Goal: Task Accomplishment & Management: Manage account settings

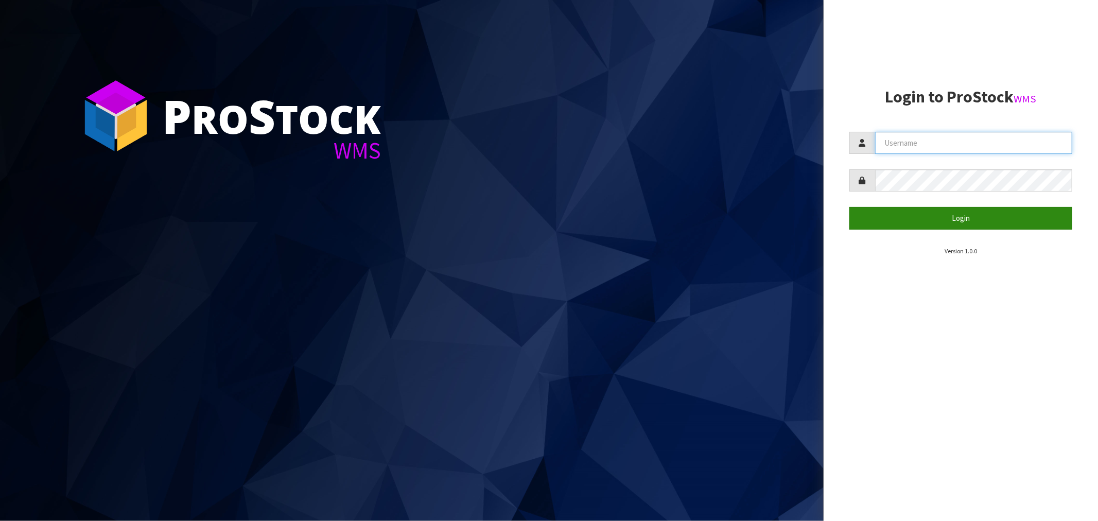
type input "[EMAIL_ADDRESS][DOMAIN_NAME]"
click at [965, 217] on button "Login" at bounding box center [961, 218] width 223 height 22
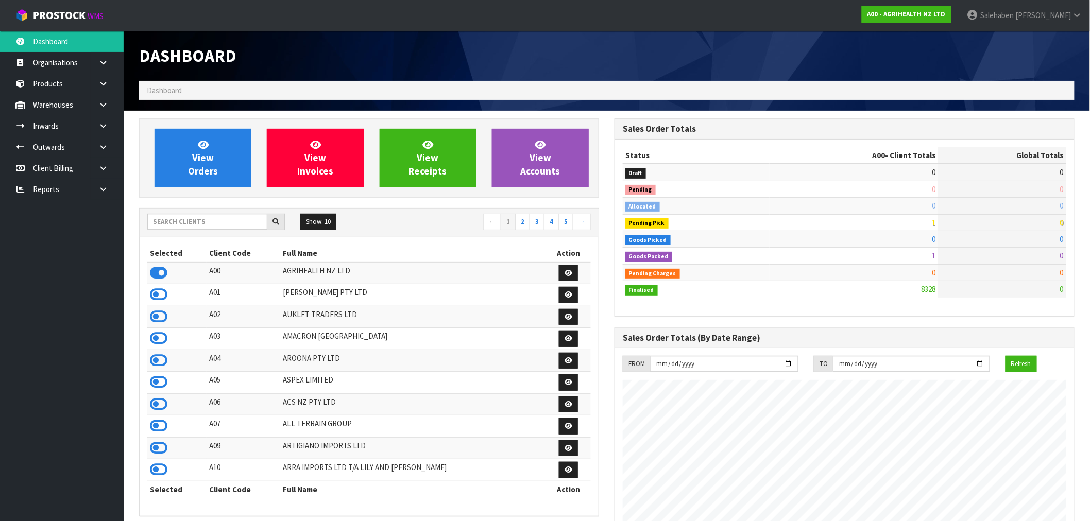
scroll to position [780, 475]
click at [232, 222] on input "text" at bounding box center [207, 222] width 120 height 16
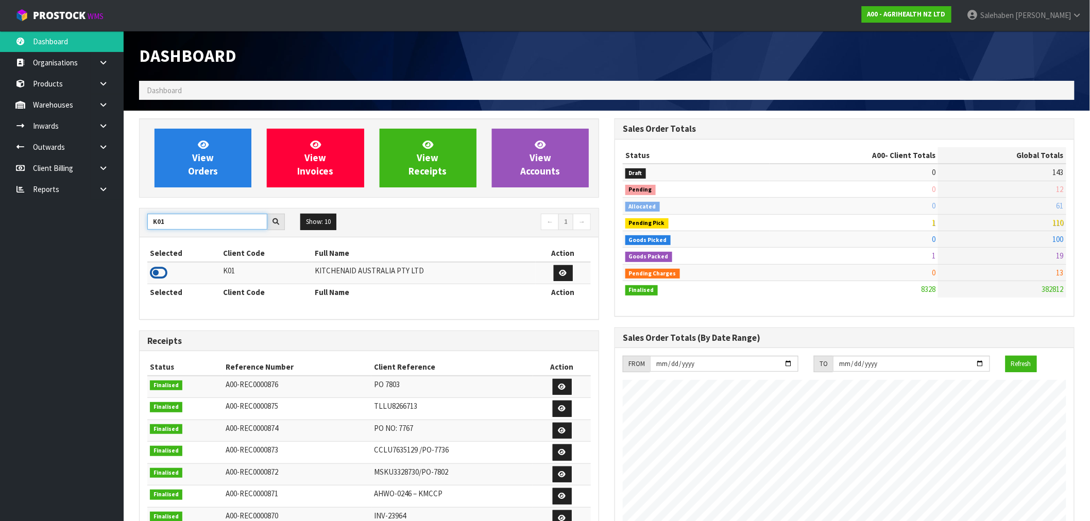
type input "K01"
click at [151, 272] on icon at bounding box center [159, 272] width 18 height 15
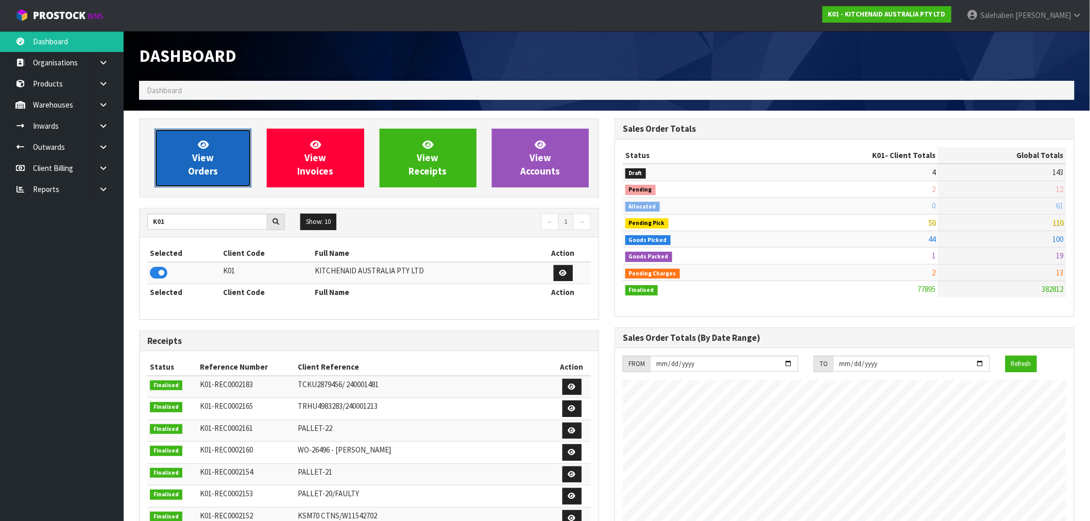
click at [204, 146] on icon at bounding box center [203, 145] width 11 height 10
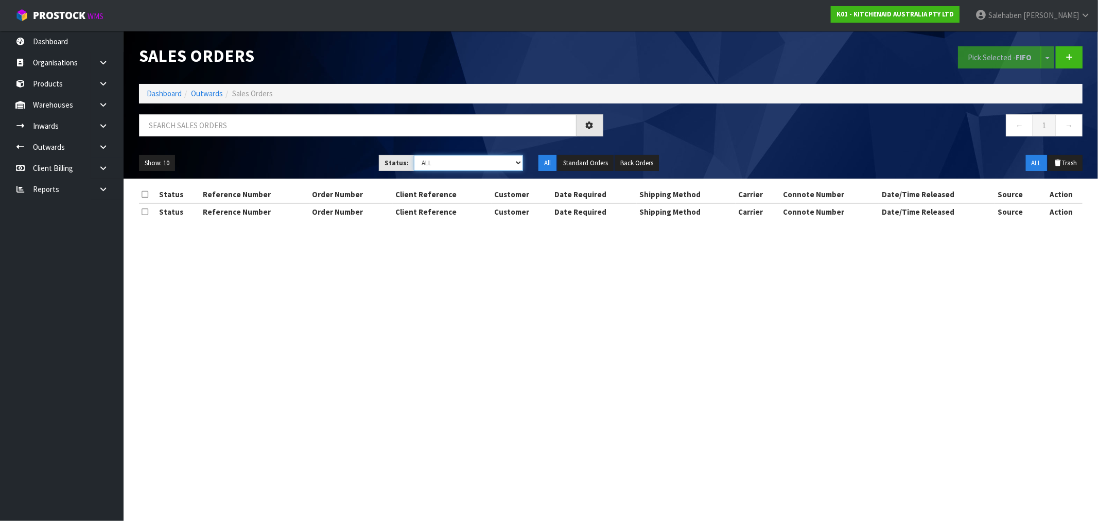
click at [450, 163] on select "Draft Pending Allocated Pending Pick Goods Picked Goods Packed Pending Charges …" at bounding box center [468, 163] width 109 height 16
click at [414, 155] on select "Draft Pending Allocated Pending Pick Goods Picked Goods Packed Pending Charges …" at bounding box center [468, 163] width 109 height 16
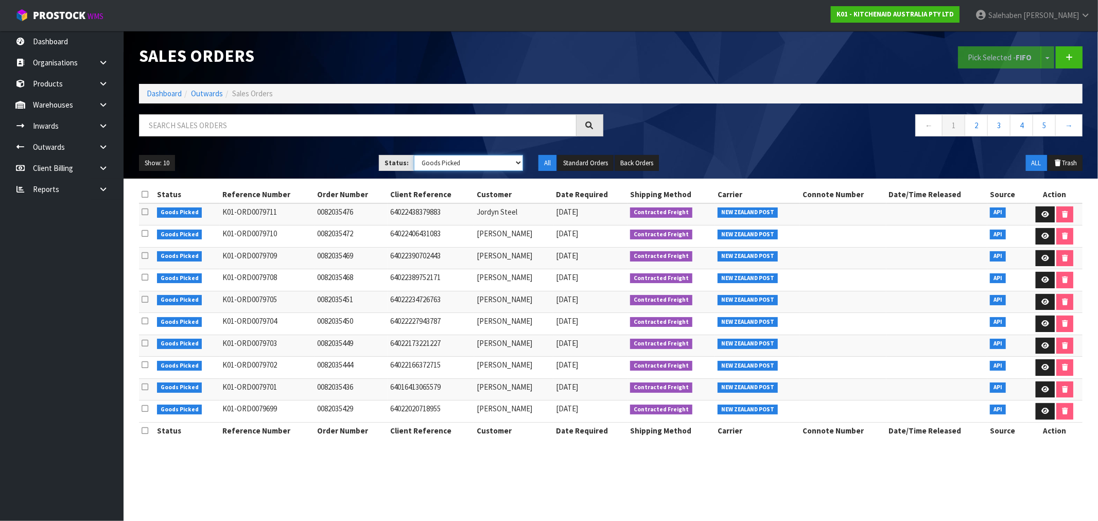
drag, startPoint x: 479, startPoint y: 162, endPoint x: 470, endPoint y: 169, distance: 12.2
click at [479, 162] on select "Draft Pending Allocated Pending Pick Goods Picked Goods Packed Pending Charges …" at bounding box center [468, 163] width 109 height 16
select select "string:3"
click at [414, 155] on select "Draft Pending Allocated Pending Pick Goods Picked Goods Packed Pending Charges …" at bounding box center [468, 163] width 109 height 16
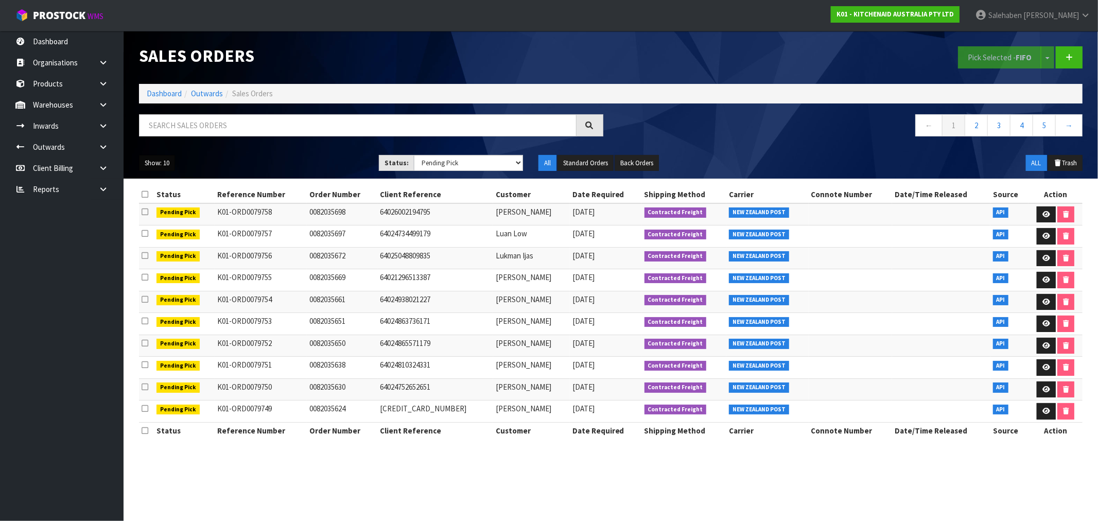
click at [154, 167] on button "Show: 10" at bounding box center [157, 163] width 36 height 16
click at [154, 227] on link "50" at bounding box center [180, 224] width 81 height 14
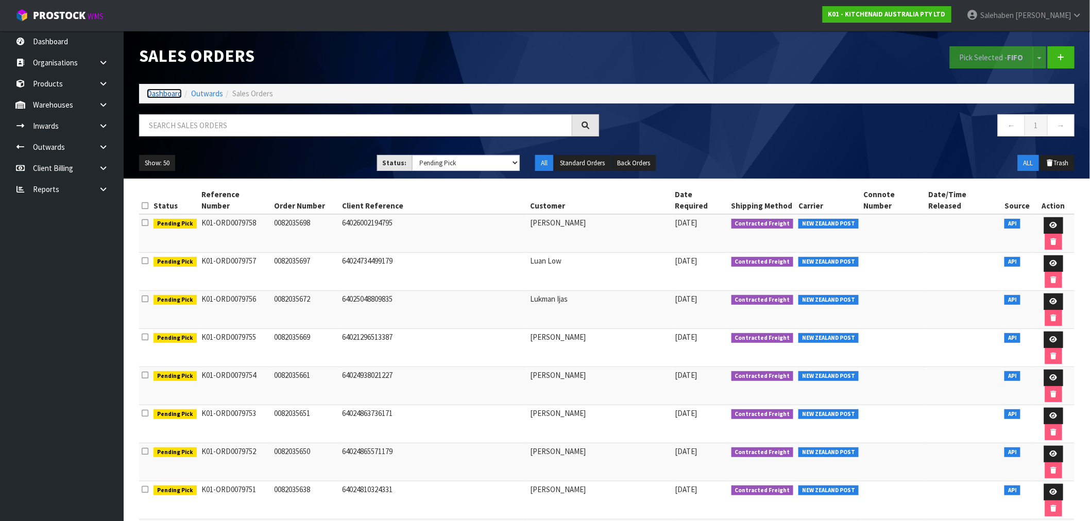
click at [167, 90] on link "Dashboard" at bounding box center [164, 94] width 35 height 10
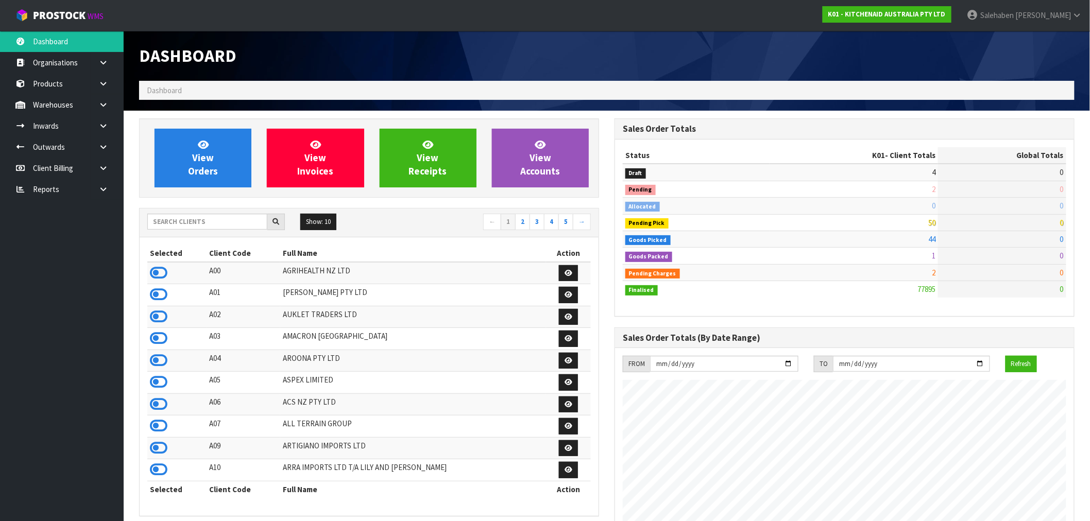
scroll to position [780, 475]
click at [184, 226] on input "text" at bounding box center [207, 222] width 120 height 16
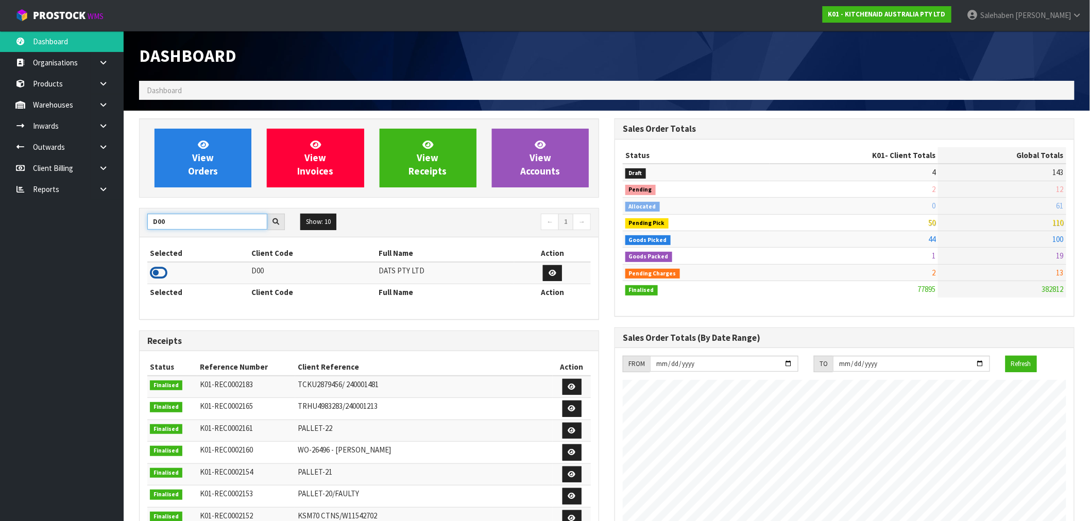
type input "D00"
click at [160, 276] on icon at bounding box center [159, 272] width 18 height 15
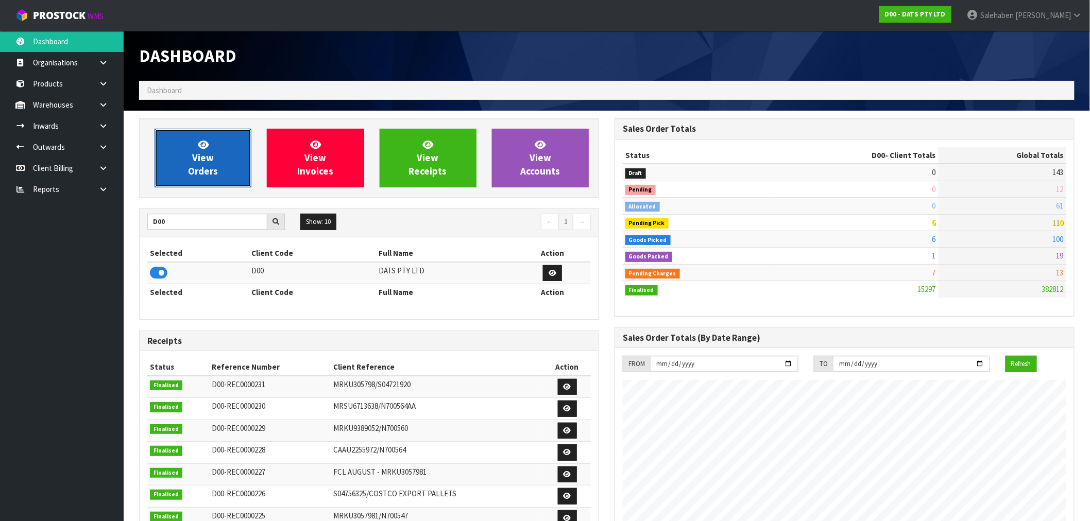
click at [211, 150] on link "View Orders" at bounding box center [202, 158] width 97 height 59
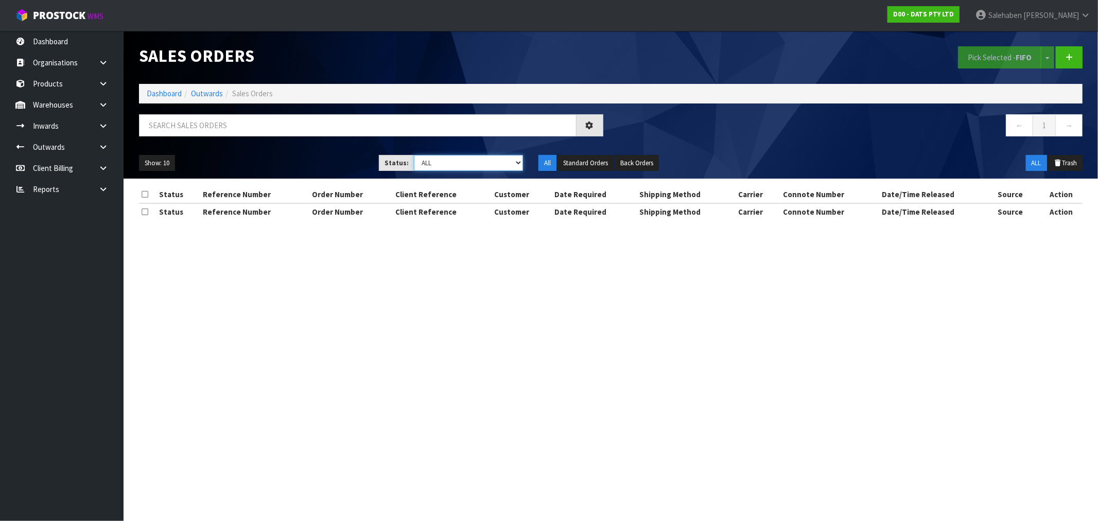
click at [460, 163] on select "Draft Pending Allocated Pending Pick Goods Picked Goods Packed Pending Charges …" at bounding box center [468, 163] width 109 height 16
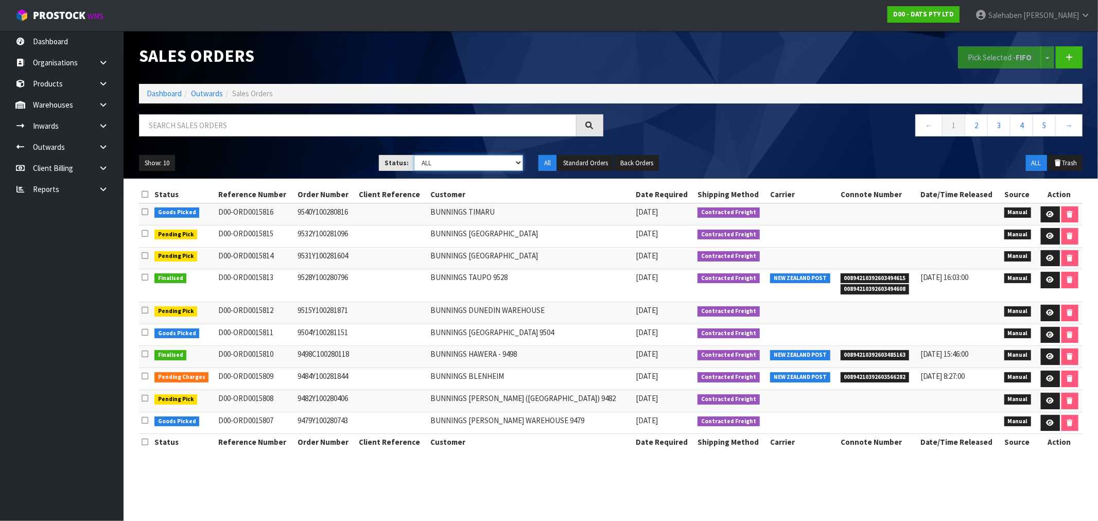
select select "string:4"
click at [414, 155] on select "Draft Pending Allocated Pending Pick Goods Picked Goods Packed Pending Charges …" at bounding box center [468, 163] width 109 height 16
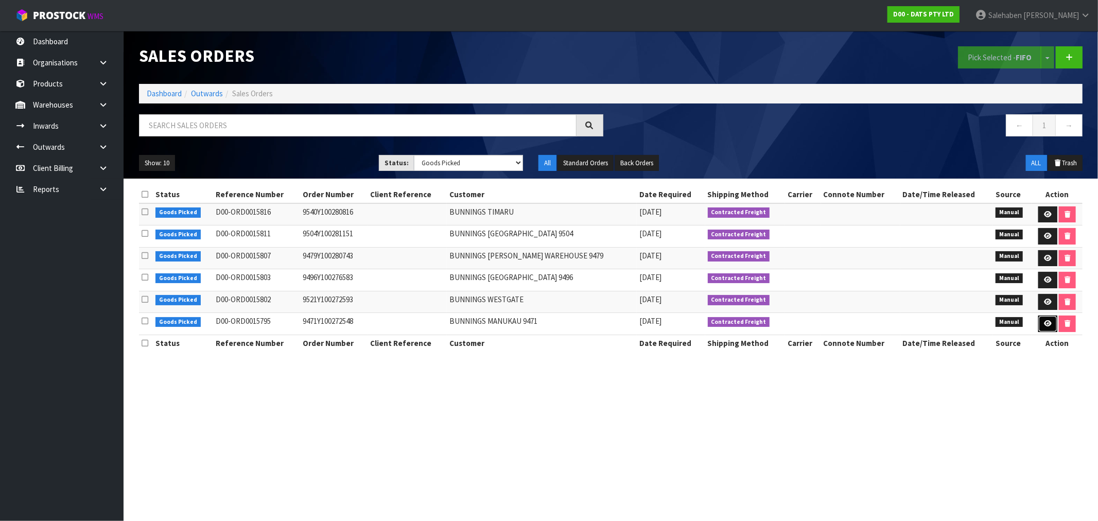
click at [1051, 325] on link at bounding box center [1048, 324] width 19 height 16
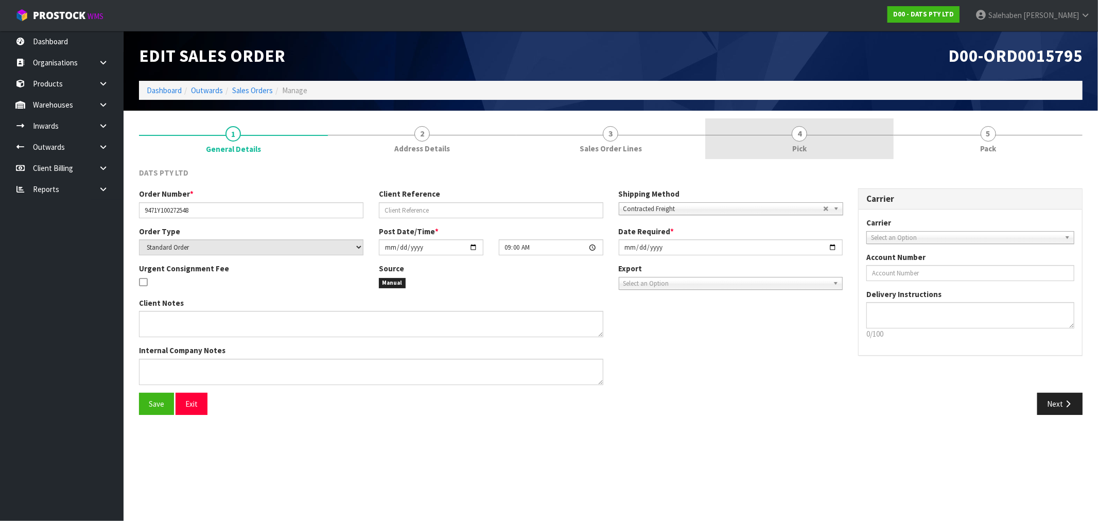
click at [801, 142] on link "4 Pick" at bounding box center [799, 138] width 189 height 41
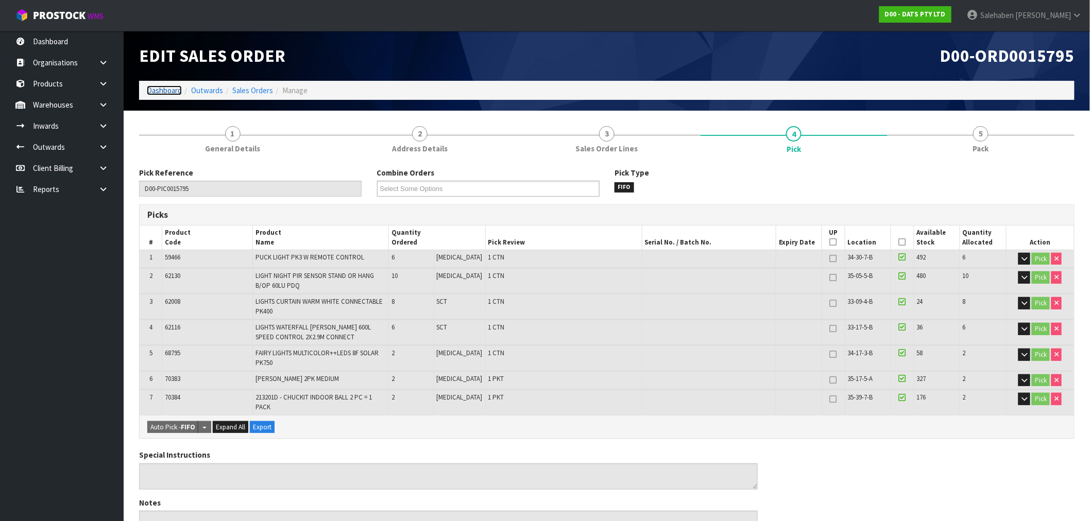
click at [176, 89] on link "Dashboard" at bounding box center [164, 90] width 35 height 10
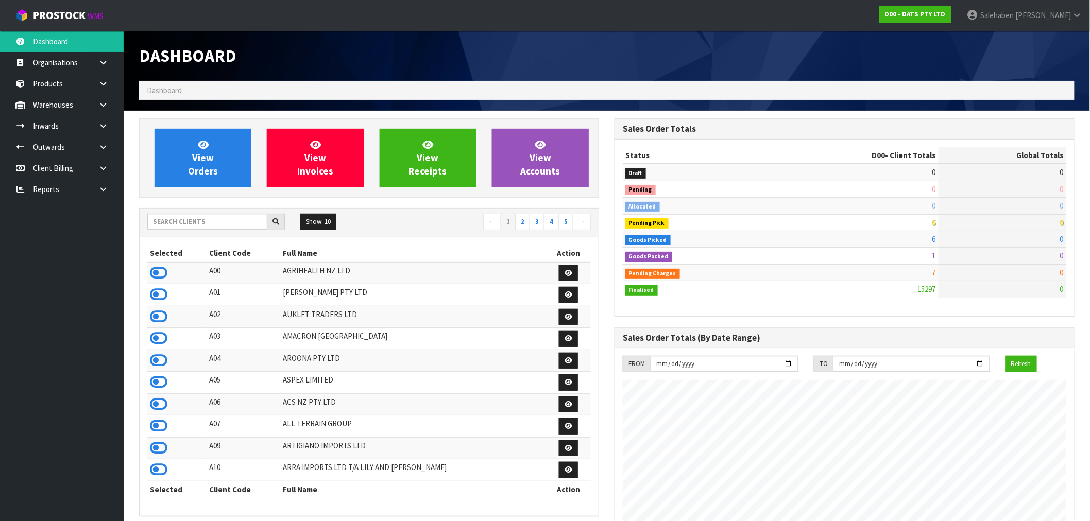
scroll to position [780, 475]
click at [206, 220] on input "text" at bounding box center [207, 222] width 120 height 16
click at [159, 273] on icon at bounding box center [159, 272] width 18 height 15
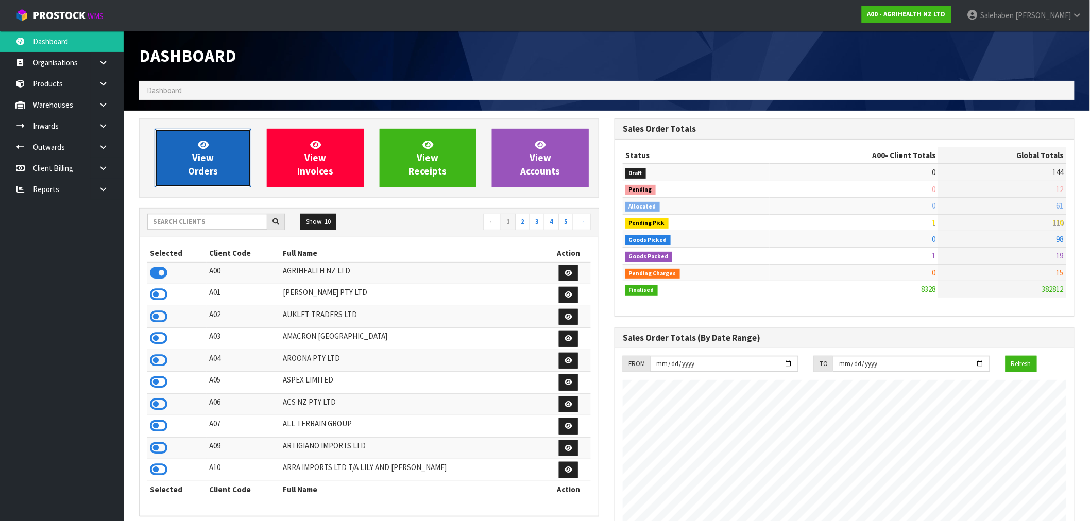
click at [225, 170] on link "View Orders" at bounding box center [202, 158] width 97 height 59
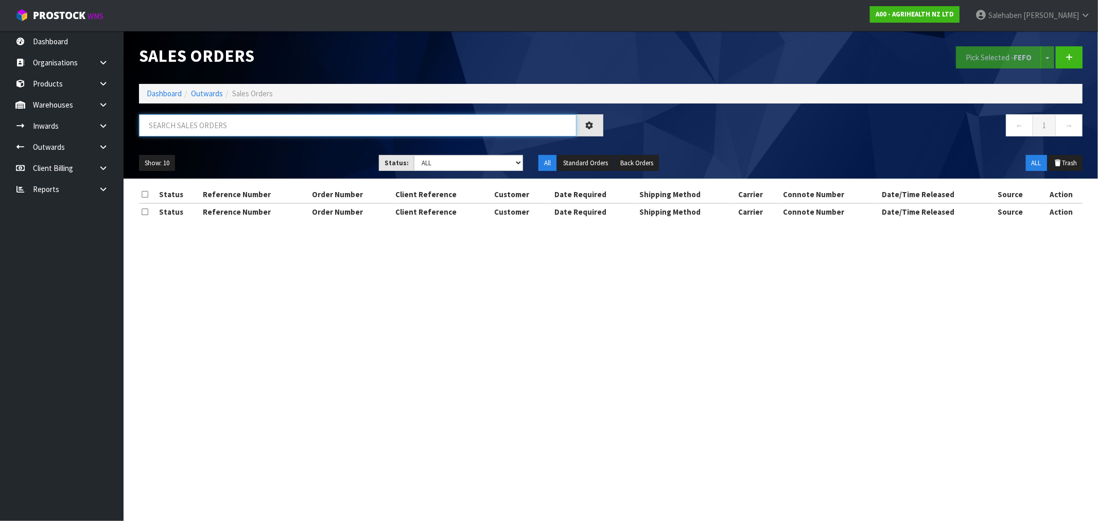
click at [208, 120] on input "text" at bounding box center [358, 125] width 438 height 22
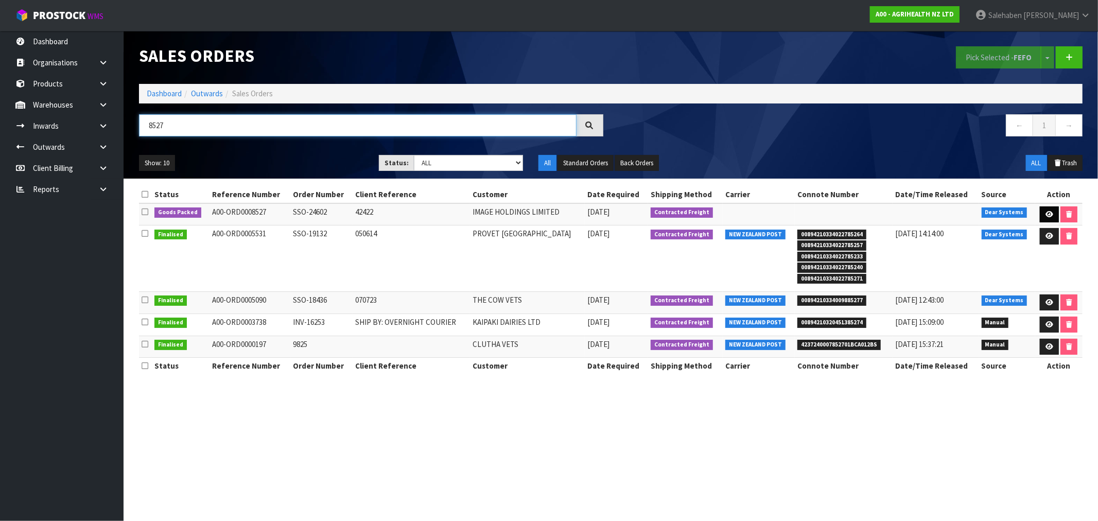
type input "8527"
click at [1051, 213] on icon at bounding box center [1050, 214] width 8 height 7
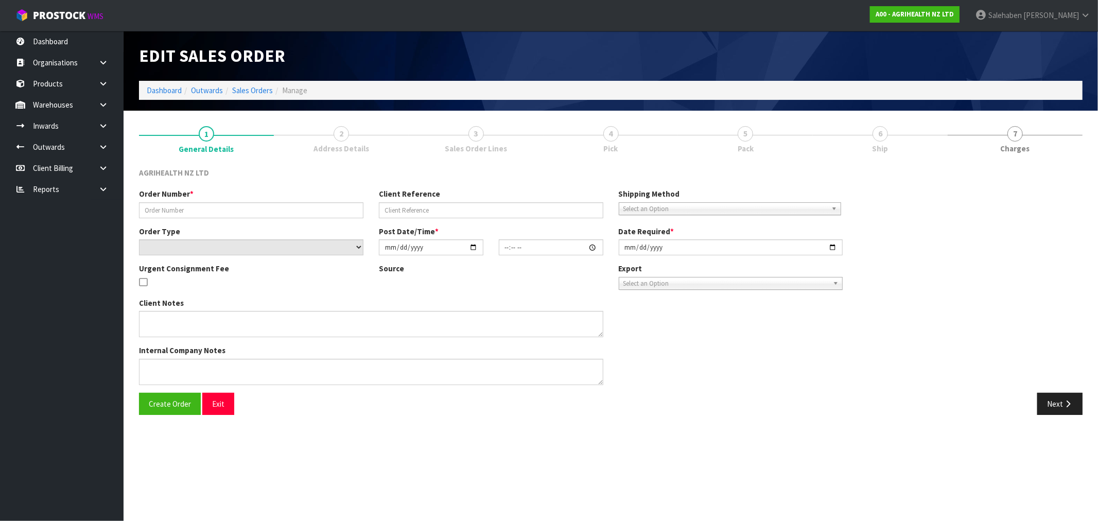
type input "SSO-24602"
type input "42422"
select select "number:0"
type input "2025-09-24"
type input "12:16:37.000"
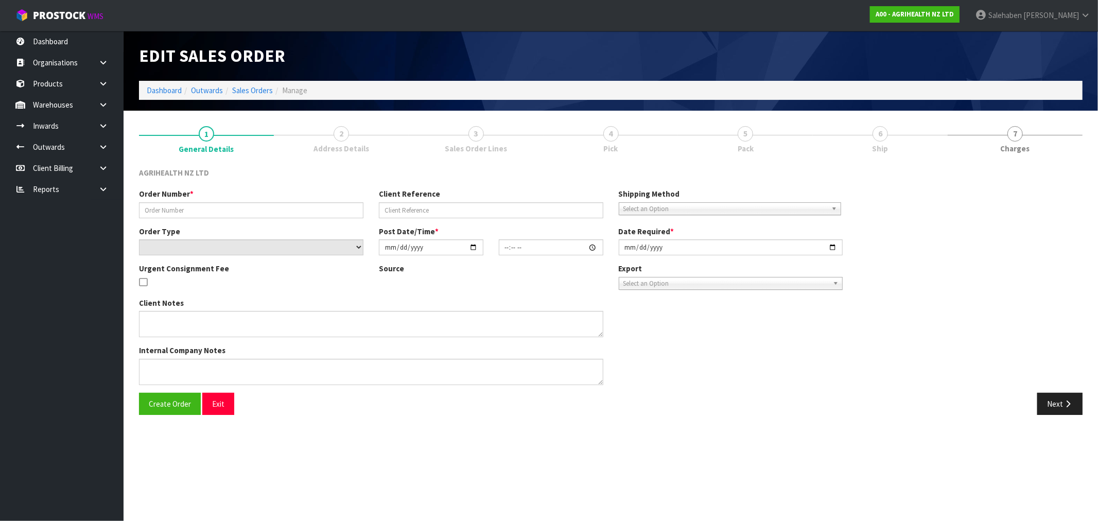
type input "2025-09-25"
type textarea "SHIP BY: Freight"
type textarea "AMENDING ORDER TO 42 BAGS"
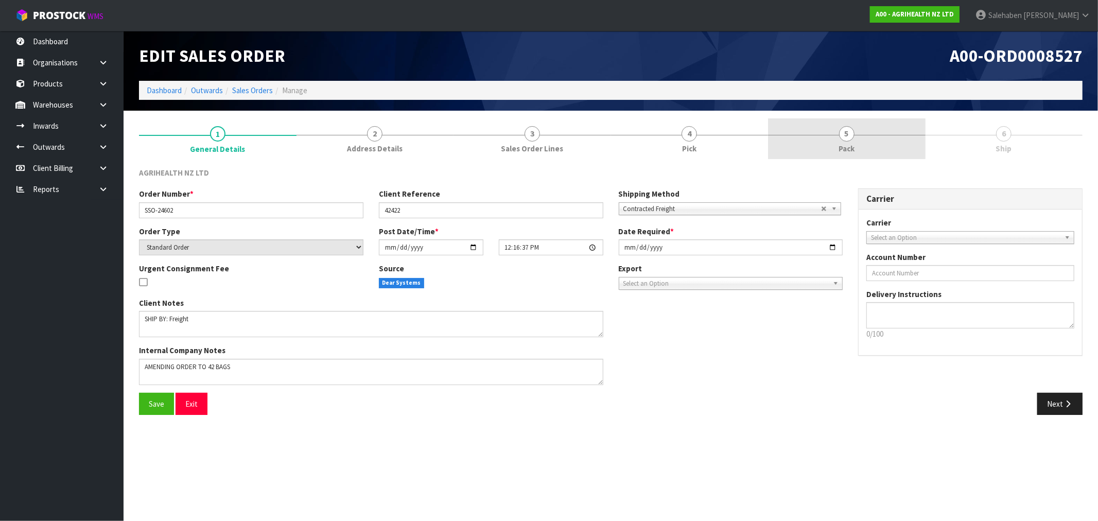
click at [845, 147] on span "Pack" at bounding box center [847, 148] width 16 height 11
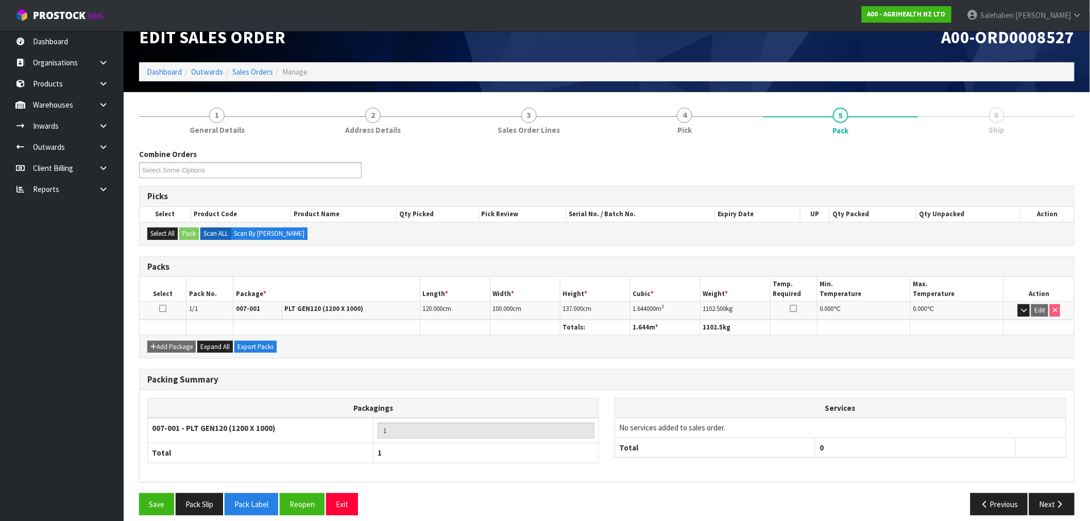
scroll to position [28, 0]
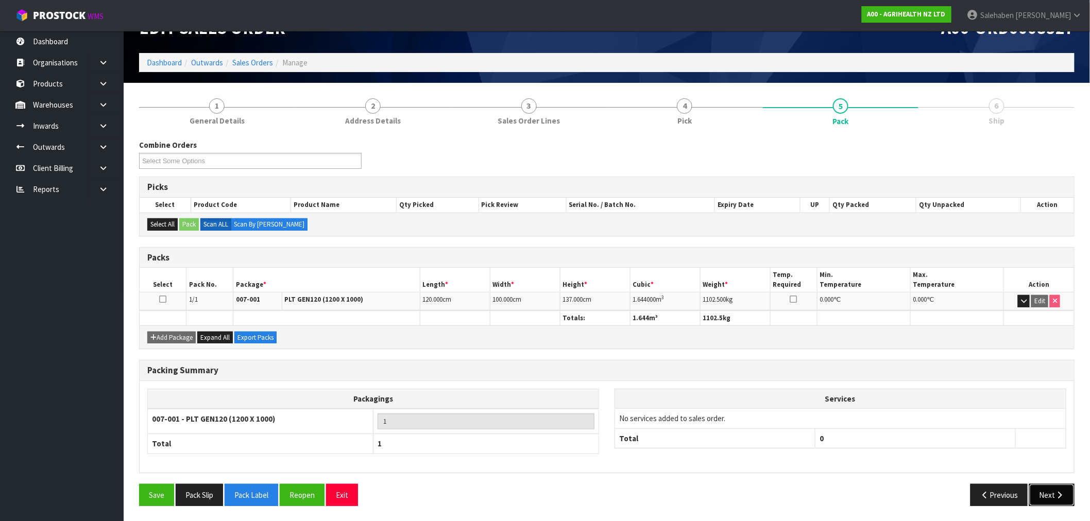
click at [1047, 490] on button "Next" at bounding box center [1051, 495] width 45 height 22
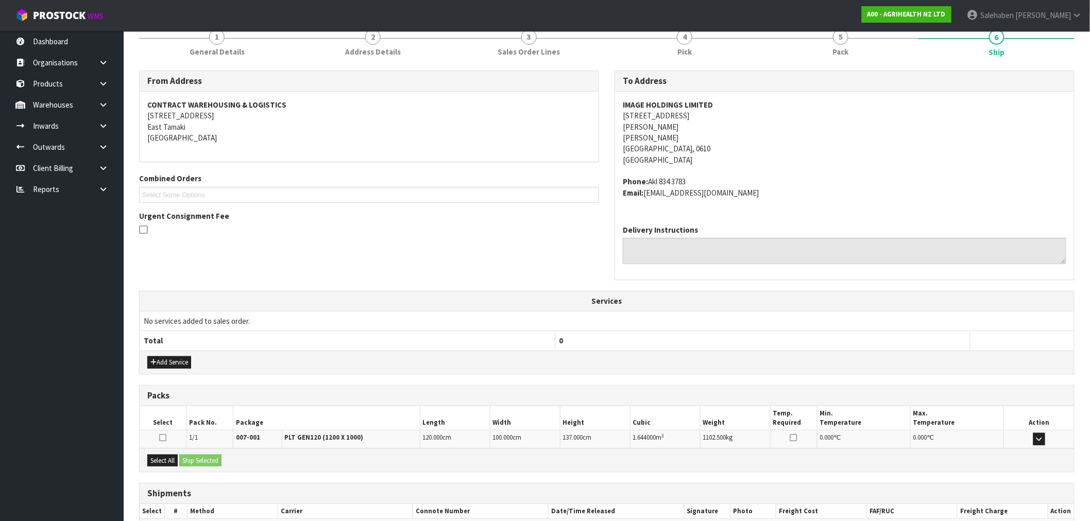
scroll to position [159, 0]
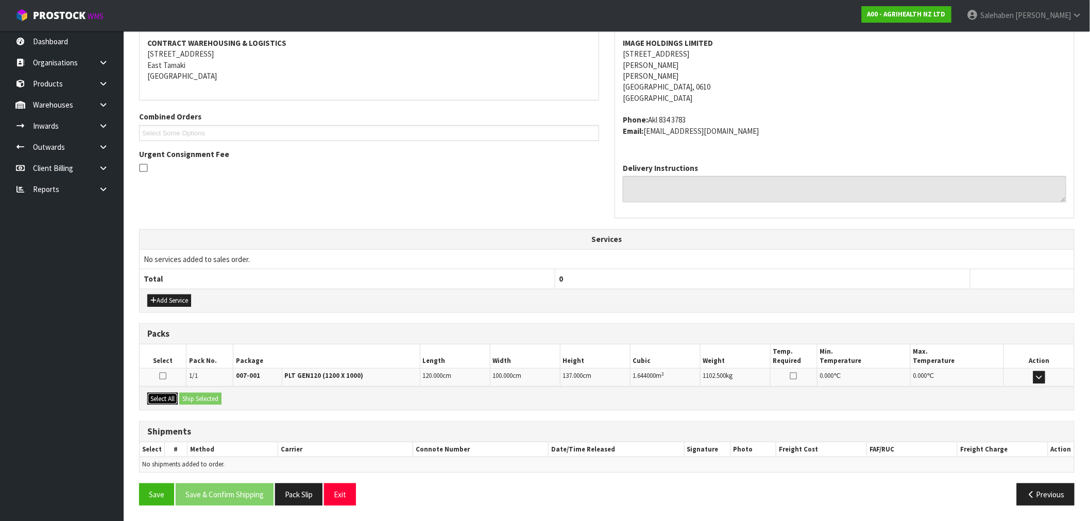
drag, startPoint x: 168, startPoint y: 392, endPoint x: 169, endPoint y: 400, distance: 8.3
click at [168, 397] on button "Select All" at bounding box center [162, 399] width 30 height 12
click at [203, 403] on button "Ship Selected" at bounding box center [200, 399] width 42 height 12
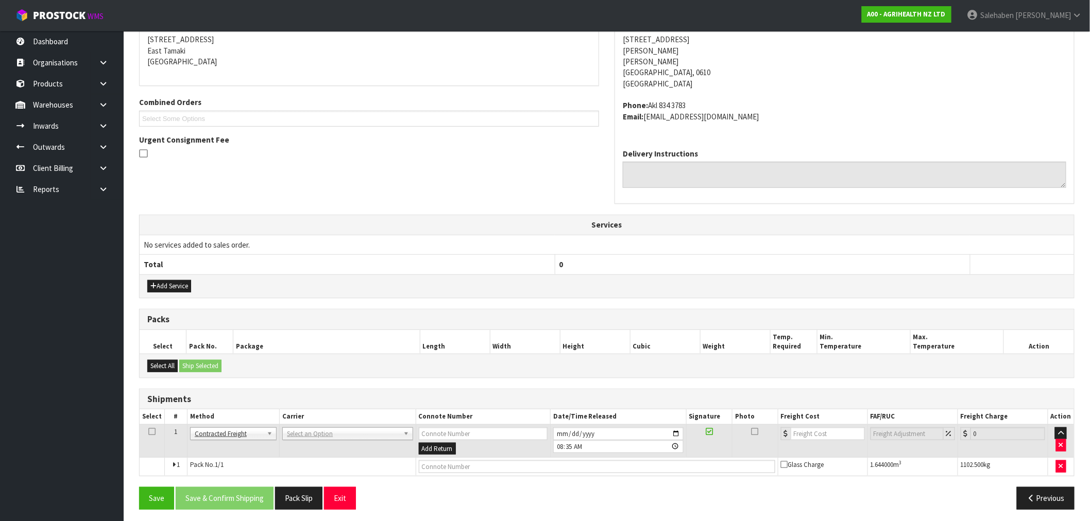
scroll to position [177, 0]
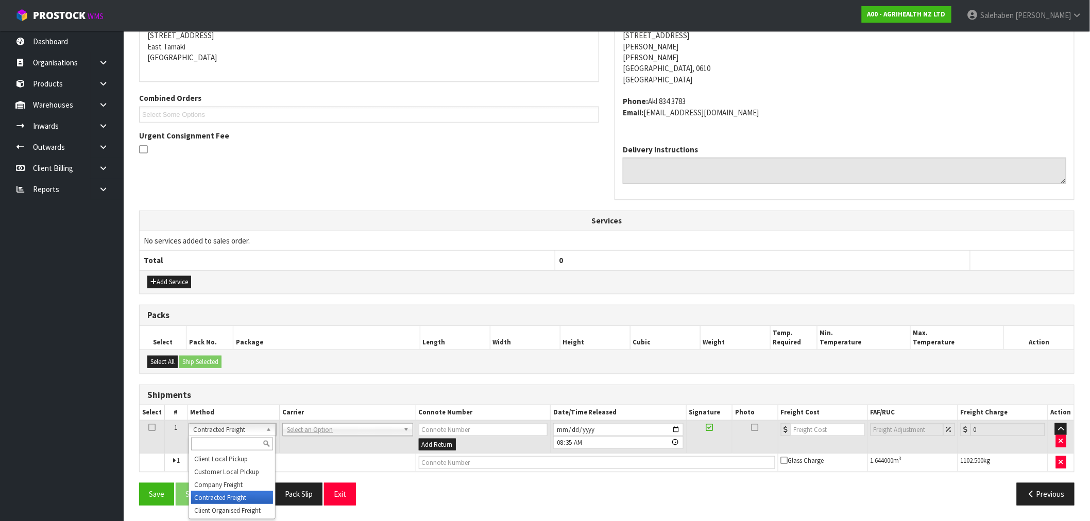
drag, startPoint x: 228, startPoint y: 430, endPoint x: 244, endPoint y: 417, distance: 20.5
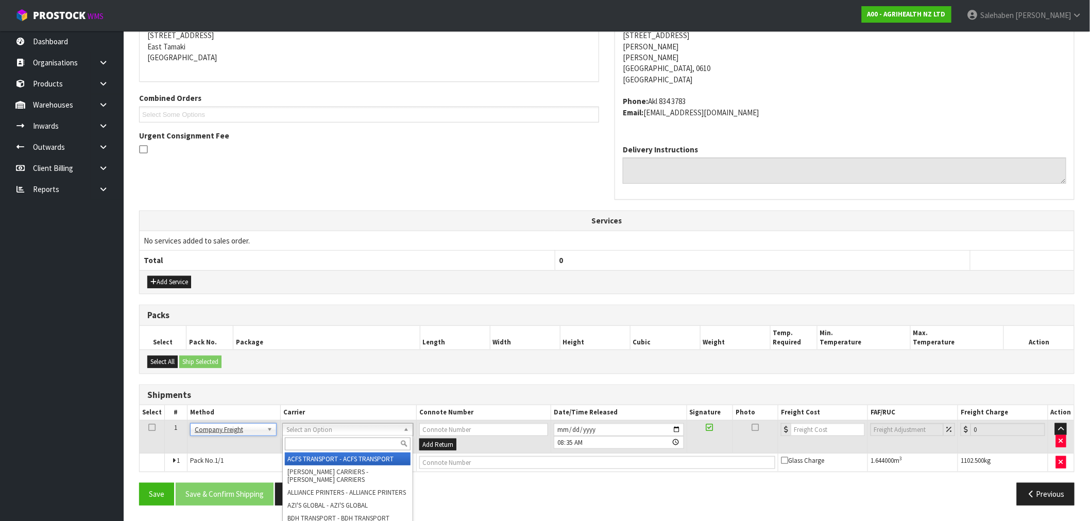
click at [314, 443] on input "text" at bounding box center [348, 444] width 126 height 13
type input "CWL"
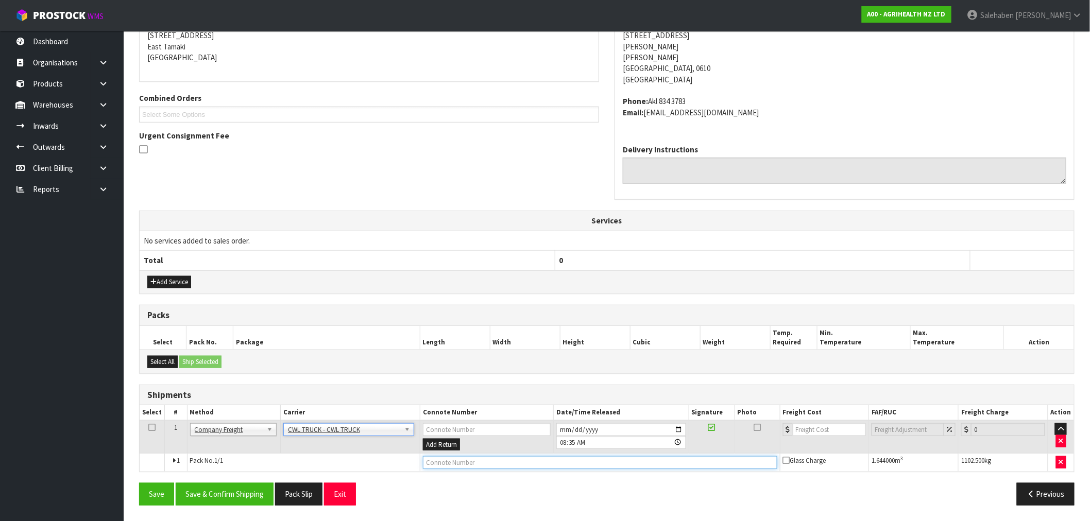
click at [437, 464] on input "text" at bounding box center [600, 462] width 354 height 13
type input "CWL TRUCK DELIVERY"
drag, startPoint x: 816, startPoint y: 427, endPoint x: 822, endPoint y: 422, distance: 7.7
click at [816, 426] on input "number" at bounding box center [830, 429] width 74 height 13
type input "81.59"
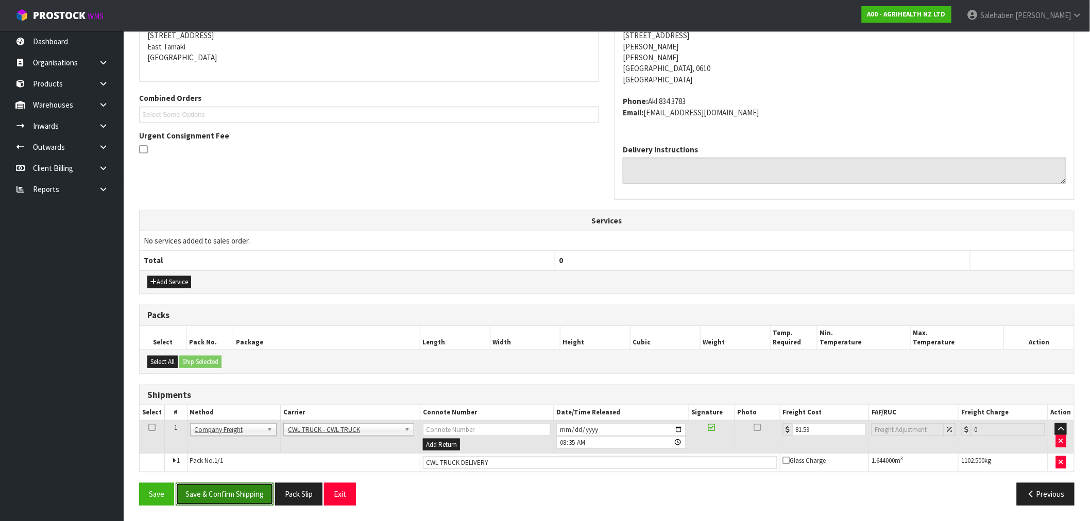
click at [217, 493] on button "Save & Confirm Shipping" at bounding box center [225, 494] width 98 height 22
click at [311, 494] on button "Pack Slip" at bounding box center [309, 494] width 47 height 22
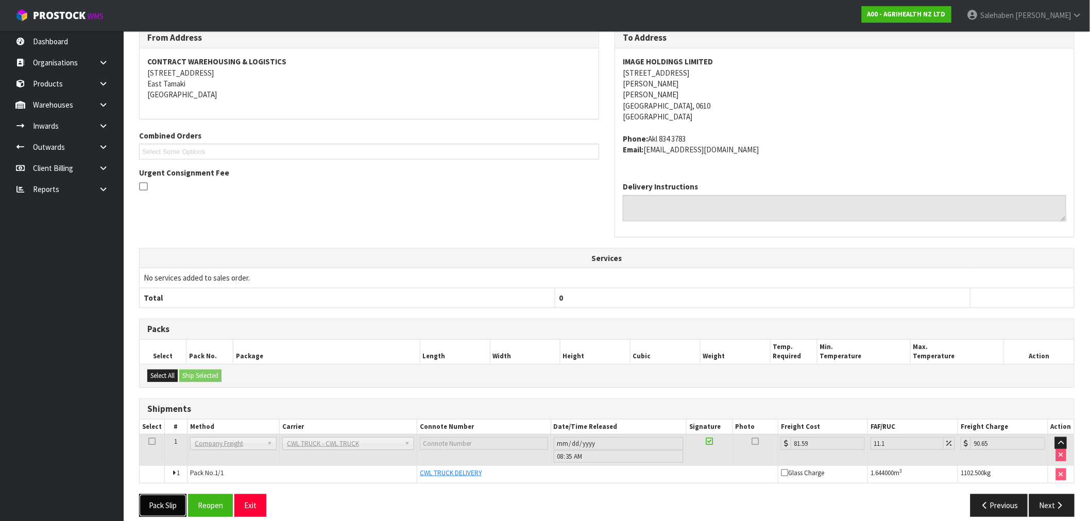
scroll to position [0, 0]
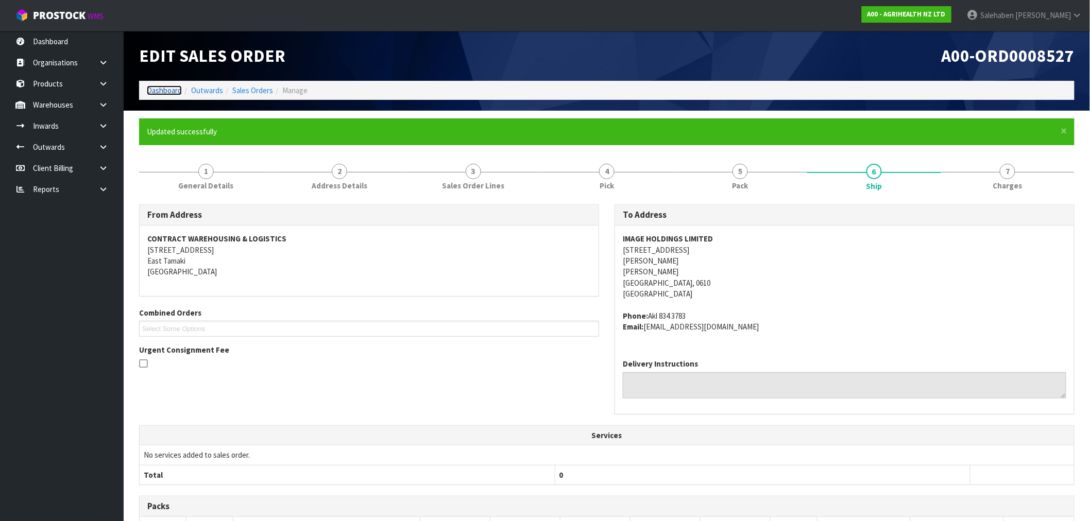
drag, startPoint x: 168, startPoint y: 94, endPoint x: 163, endPoint y: 90, distance: 6.2
click at [168, 94] on link "Dashboard" at bounding box center [164, 90] width 35 height 10
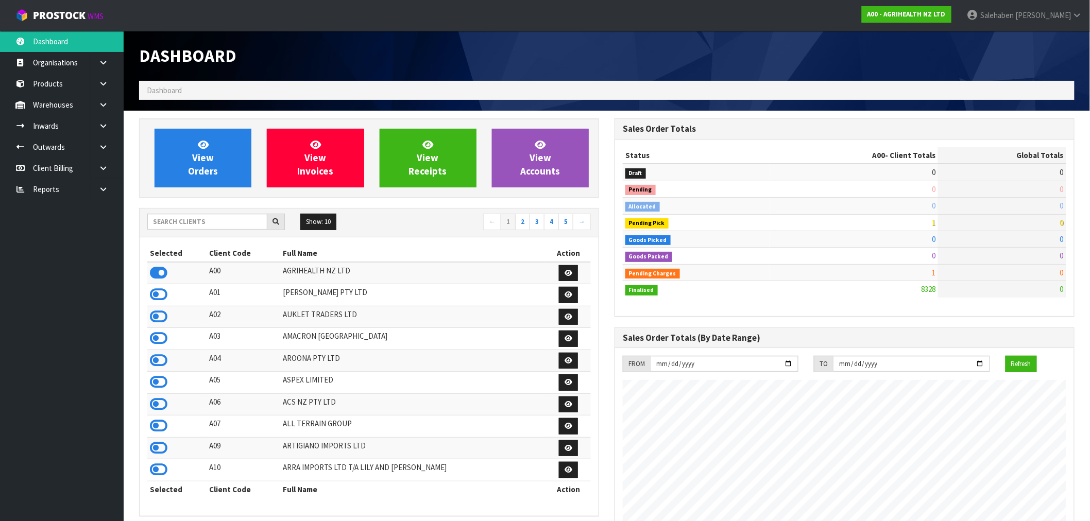
scroll to position [780, 475]
